Goal: Task Accomplishment & Management: Use online tool/utility

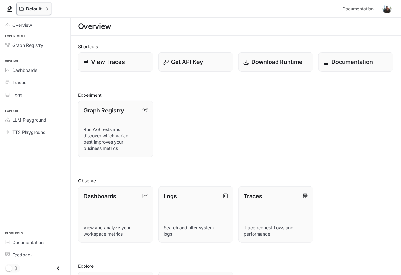
click at [33, 9] on p "Default" at bounding box center [33, 8] width 15 height 5
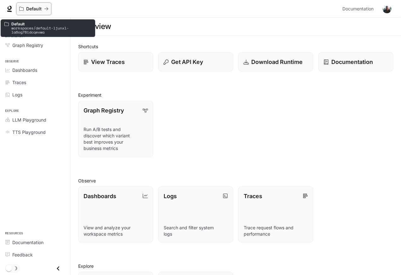
click at [48, 9] on icon "All workspaces" at bounding box center [46, 8] width 4 height 3
click at [32, 269] on div "main menu drawer" at bounding box center [35, 268] width 70 height 13
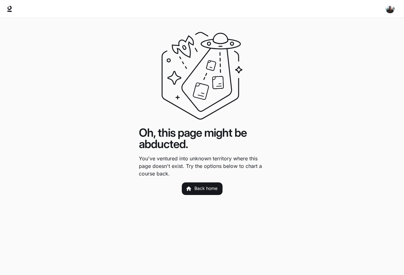
click at [32, 269] on main "Oh, this page might be abducted. You've ventured into unknown territory where t…" at bounding box center [202, 147] width 404 height 258
click at [206, 189] on link "Back home" at bounding box center [202, 189] width 41 height 13
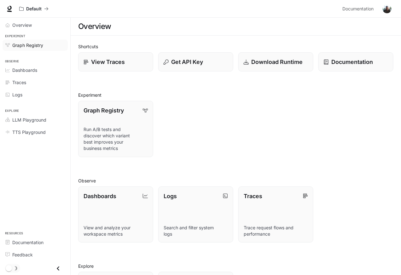
click at [27, 45] on span "Graph Registry" at bounding box center [27, 45] width 31 height 7
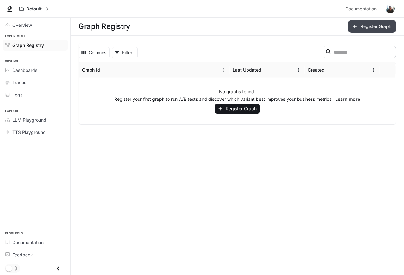
click at [372, 26] on button "Register Graph" at bounding box center [372, 26] width 49 height 13
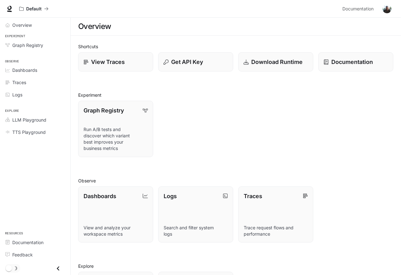
click at [390, 9] on img "button" at bounding box center [387, 8] width 9 height 9
